Goal: Task Accomplishment & Management: Manage account settings

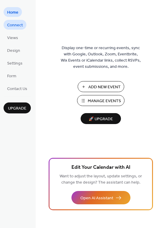
click at [16, 25] on span "Connect" at bounding box center [15, 25] width 16 height 6
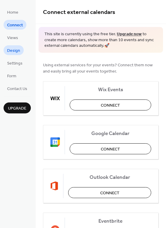
click at [21, 51] on link "Design" at bounding box center [14, 50] width 20 height 10
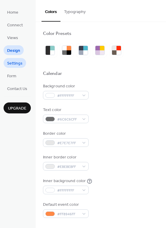
click at [11, 61] on span "Settings" at bounding box center [14, 64] width 15 height 6
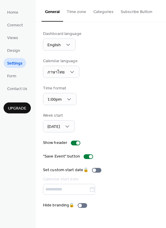
click at [23, 16] on ul "Home Connect Views Design Settings Form Contact Us" at bounding box center [17, 50] width 27 height 86
click at [20, 13] on link "Home" at bounding box center [13, 12] width 18 height 10
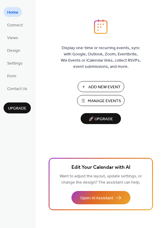
click at [83, 101] on button "Manage Events" at bounding box center [100, 100] width 47 height 11
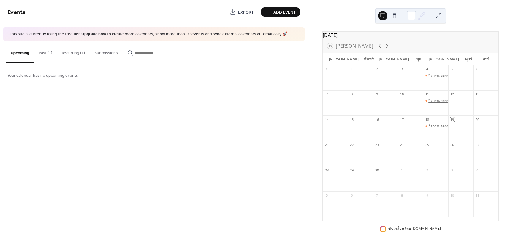
click at [430, 104] on div "กิจกรรมออกกำลัง[PERSON_NAME]ประจำสัปดาห์" at bounding box center [466, 100] width 76 height 5
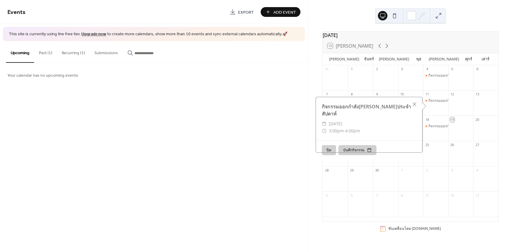
click at [324, 145] on button "ปิด" at bounding box center [329, 150] width 14 height 10
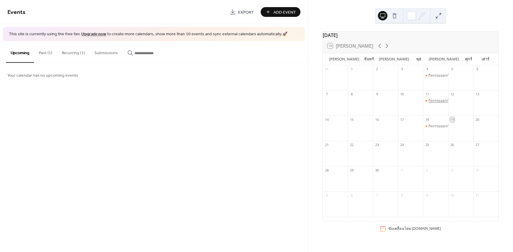
click at [432, 104] on div "กิจกรรมออกกำลัง[PERSON_NAME]ประจำสัปดาห์" at bounding box center [466, 100] width 76 height 5
click at [195, 105] on div "Events Export Add Event This site is currently using the free tier. Upgrade now…" at bounding box center [154, 126] width 308 height 252
click at [434, 104] on div "กิจกรรมออกกำลัง[PERSON_NAME]ประจำสัปดาห์" at bounding box center [466, 100] width 76 height 5
click at [278, 70] on div "Your calendar has no upcoming events" at bounding box center [154, 75] width 308 height 24
click at [42, 52] on button "Past (1)" at bounding box center [45, 51] width 23 height 21
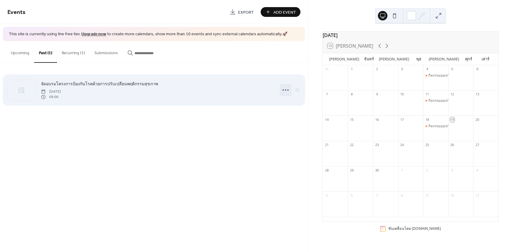
click at [284, 91] on icon at bounding box center [285, 89] width 9 height 9
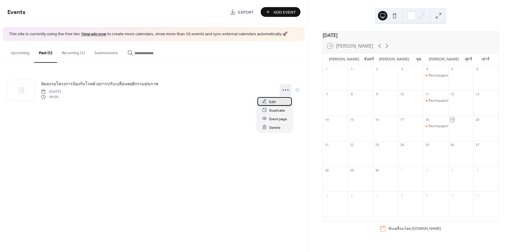
click at [278, 101] on div "Edit" at bounding box center [274, 101] width 34 height 9
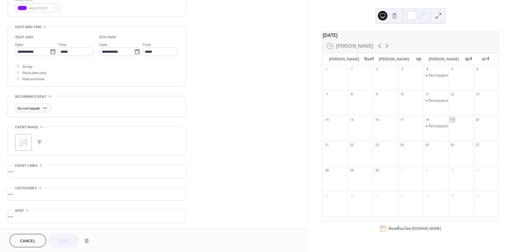
scroll to position [107, 0]
